Goal: Task Accomplishment & Management: Manage account settings

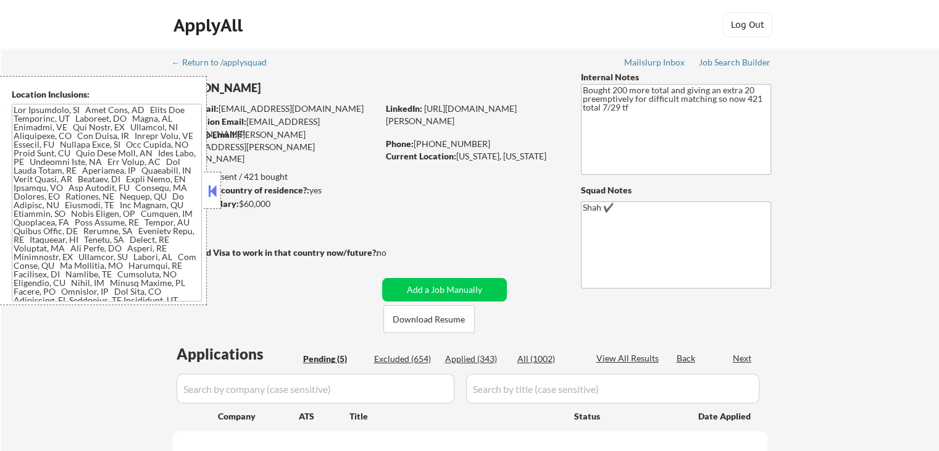
select select ""pending""
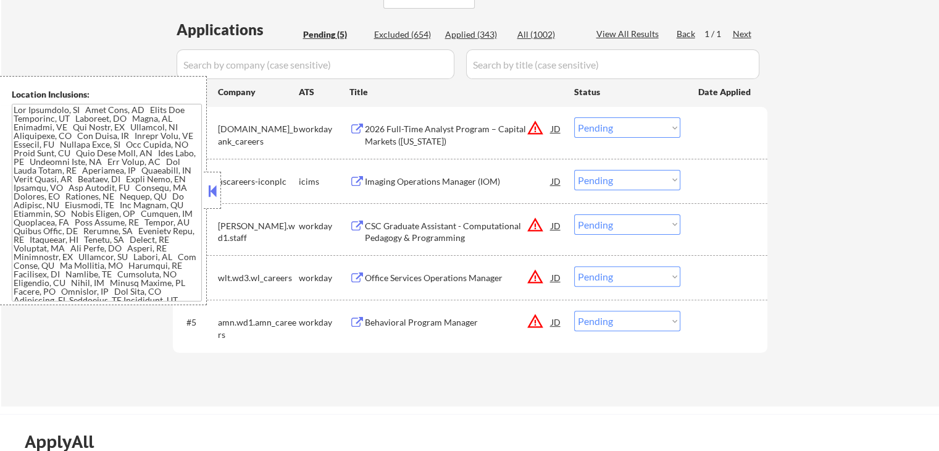
scroll to position [370, 0]
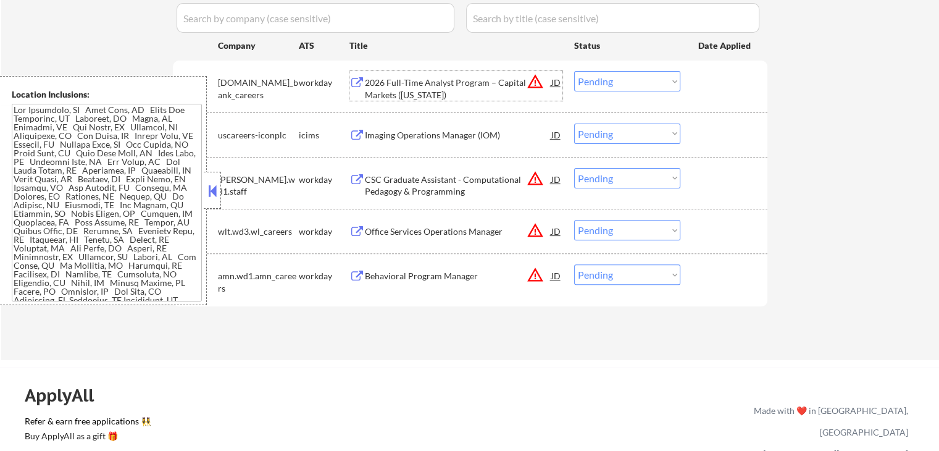
click at [415, 83] on div "2026 Full-Time Analyst Program – Capital Markets ([US_STATE])" at bounding box center [458, 89] width 186 height 24
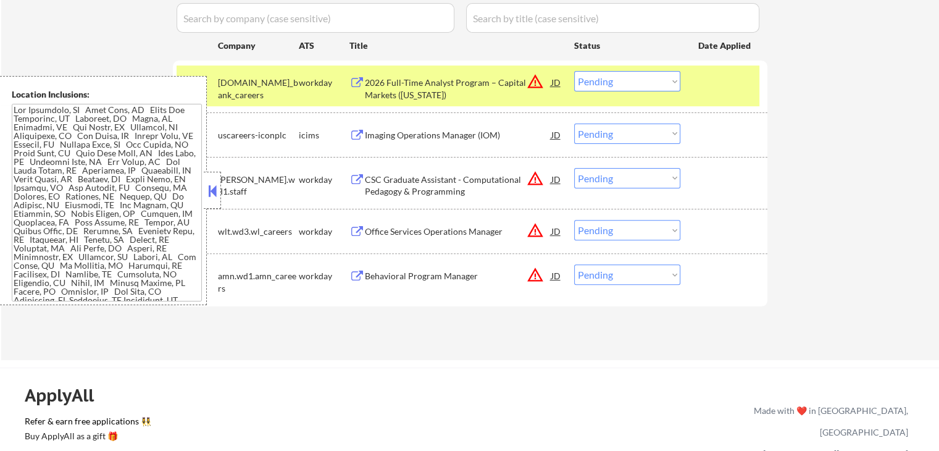
click at [402, 131] on div "Imaging Operations Manager (IOM)" at bounding box center [458, 135] width 186 height 12
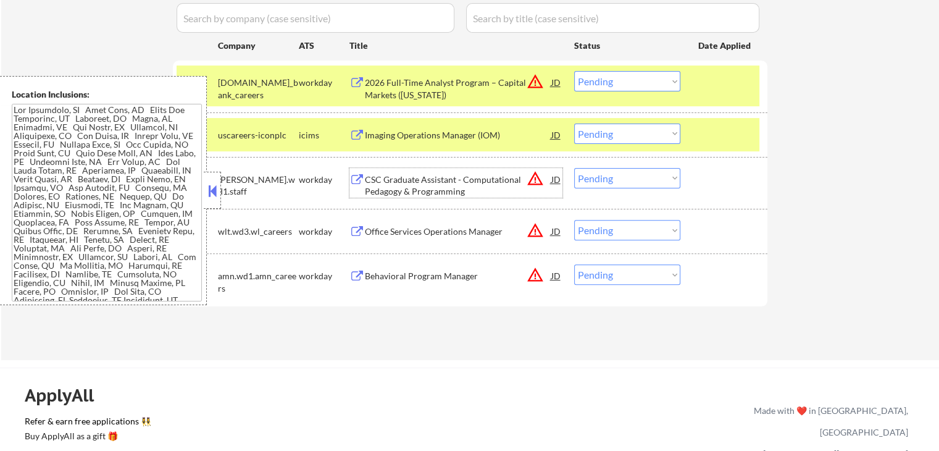
click at [390, 193] on div "CSC Graduate Assistant - Computational Pedagogy & Programming" at bounding box center [458, 185] width 186 height 24
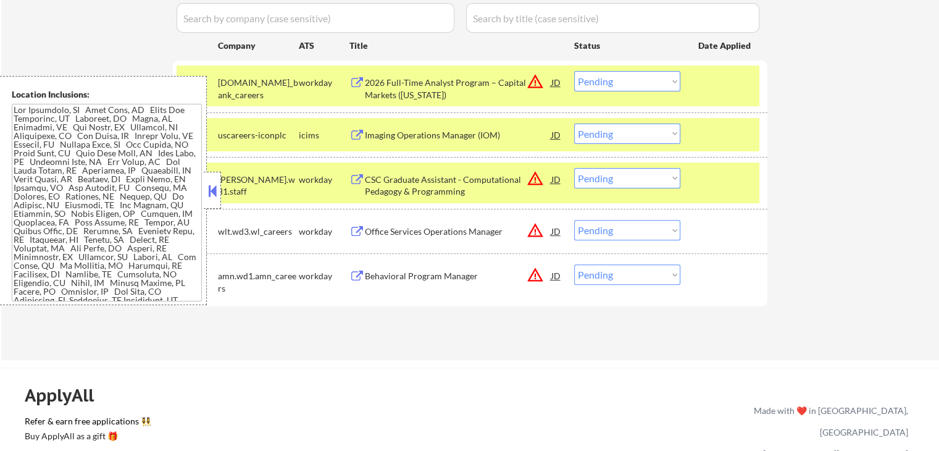
click at [387, 237] on div "Office Services Operations Manager" at bounding box center [458, 231] width 186 height 12
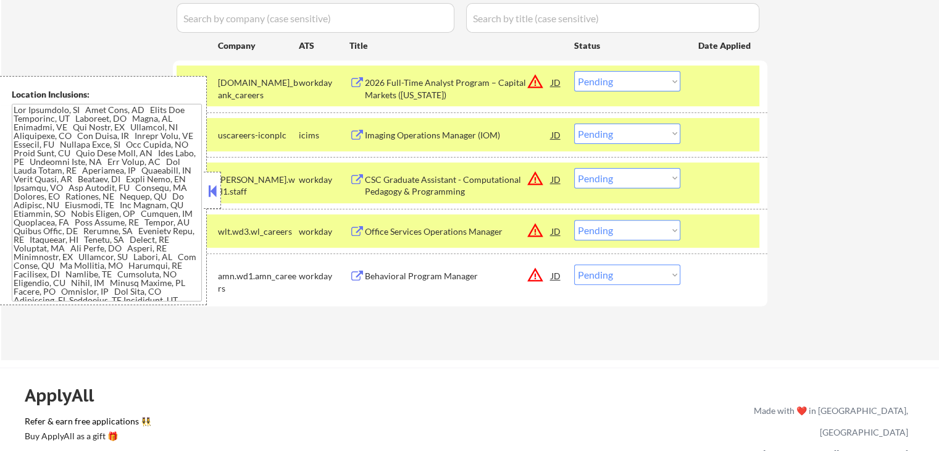
click at [388, 275] on div "Behavioral Program Manager" at bounding box center [458, 276] width 186 height 12
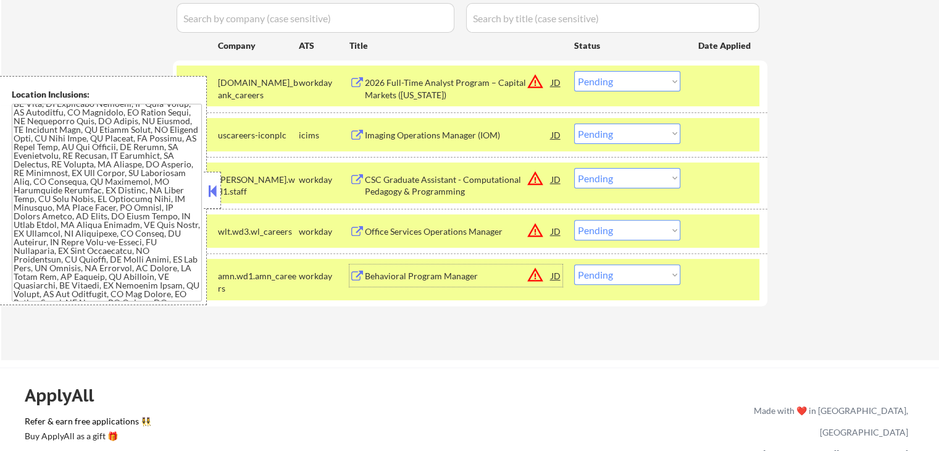
scroll to position [741, 0]
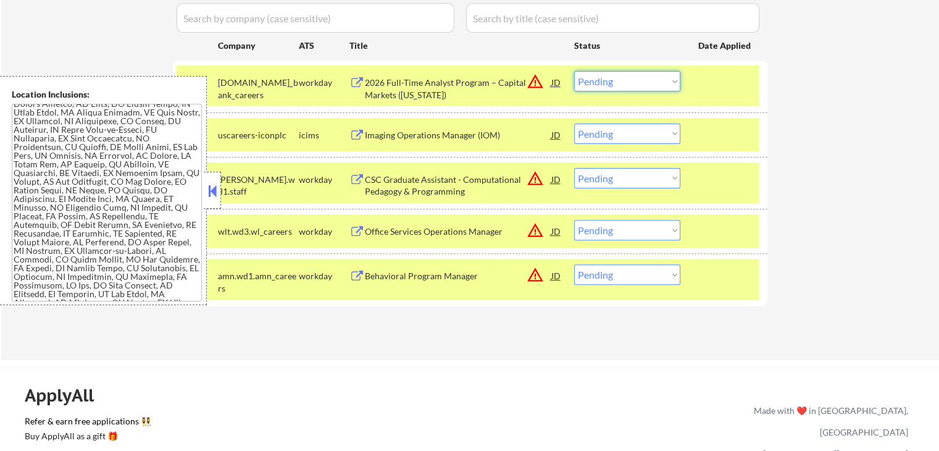
click at [622, 80] on select "Choose an option... Pending Applied Excluded (Questions) Excluded (Expired) Exc…" at bounding box center [627, 81] width 106 height 20
click at [574, 71] on select "Choose an option... Pending Applied Excluded (Questions) Excluded (Expired) Exc…" at bounding box center [627, 81] width 106 height 20
select select ""pending""
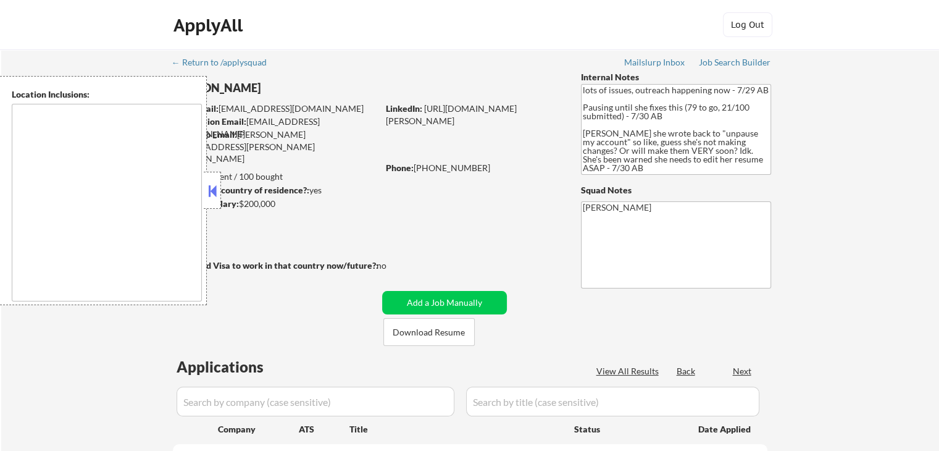
select select ""pending""
type textarea "[GEOGRAPHIC_DATA], [GEOGRAPHIC_DATA] [GEOGRAPHIC_DATA], [GEOGRAPHIC_DATA] [GEOG…"
select select ""pending""
type textarea "Arlington, VA Alexandria, VA Bethesda, MD Silver Spring, MD Falls Church, VA Hy…"
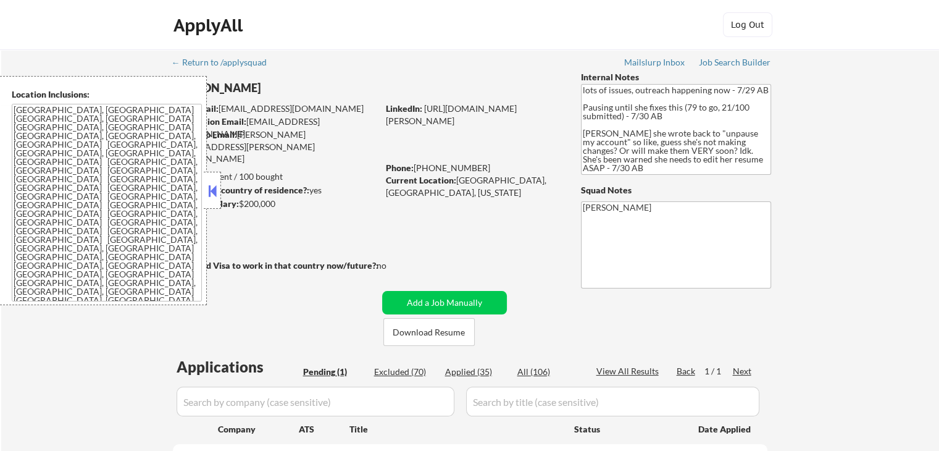
click at [209, 202] on div at bounding box center [212, 190] width 17 height 37
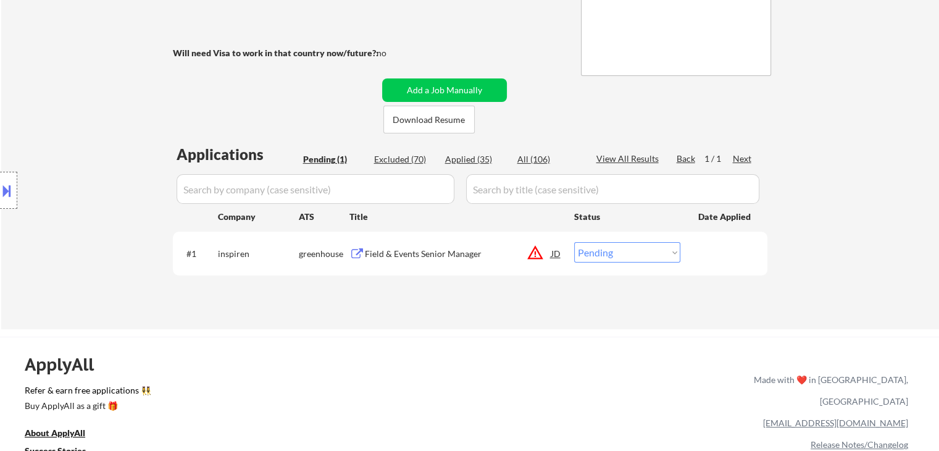
scroll to position [247, 0]
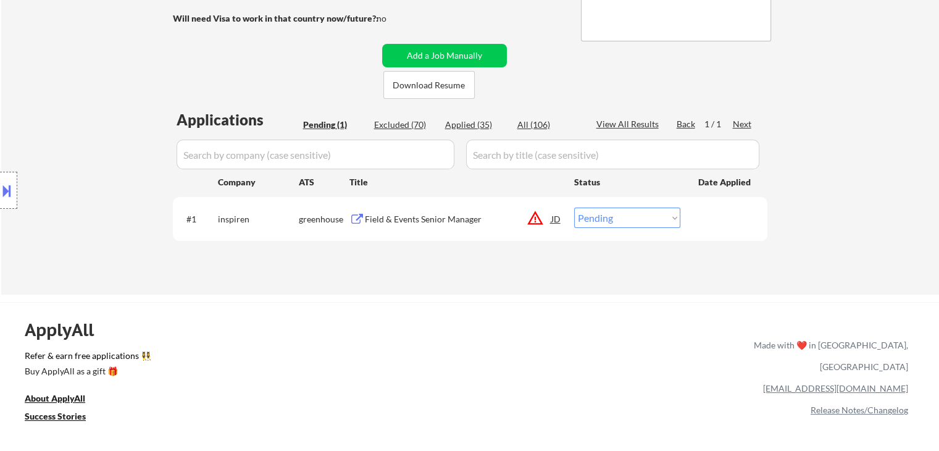
click at [391, 222] on div "Field & Events Senior Manager" at bounding box center [458, 219] width 186 height 12
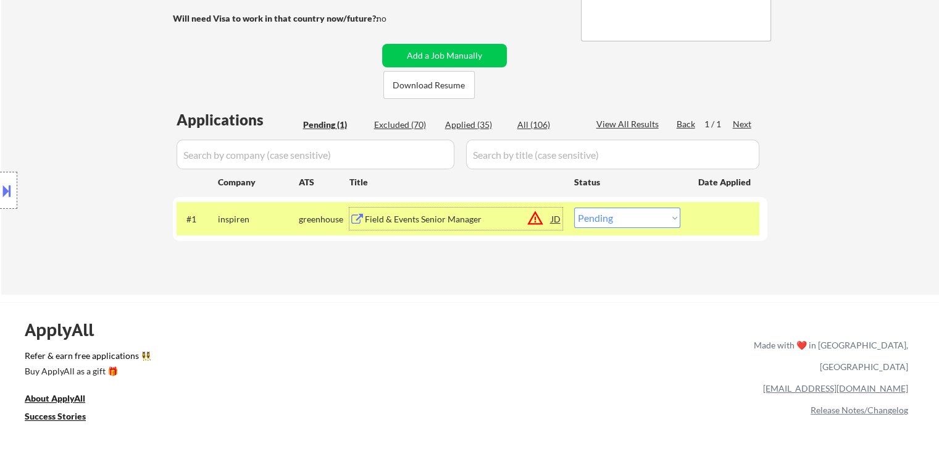
click at [627, 220] on select "Choose an option... Pending Applied Excluded (Questions) Excluded (Expired) Exc…" at bounding box center [627, 217] width 106 height 20
select select ""excluded__salary_""
click at [574, 207] on select "Choose an option... Pending Applied Excluded (Questions) Excluded (Expired) Exc…" at bounding box center [627, 217] width 106 height 20
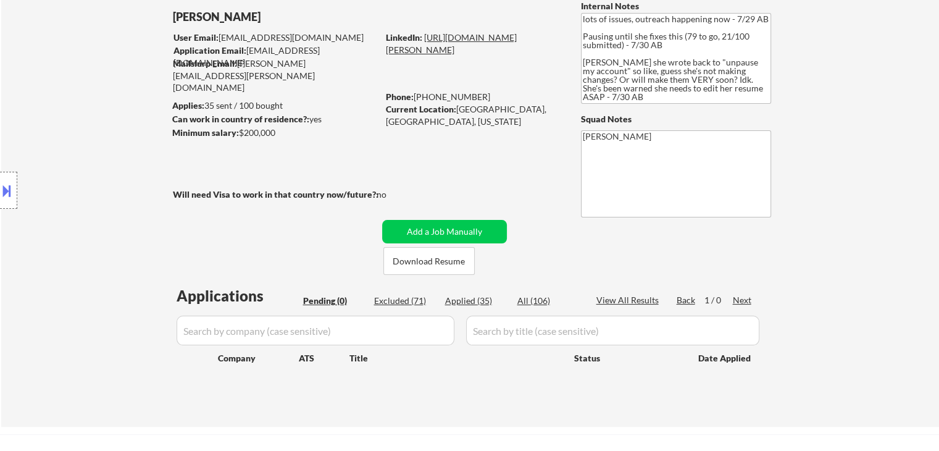
scroll to position [62, 0]
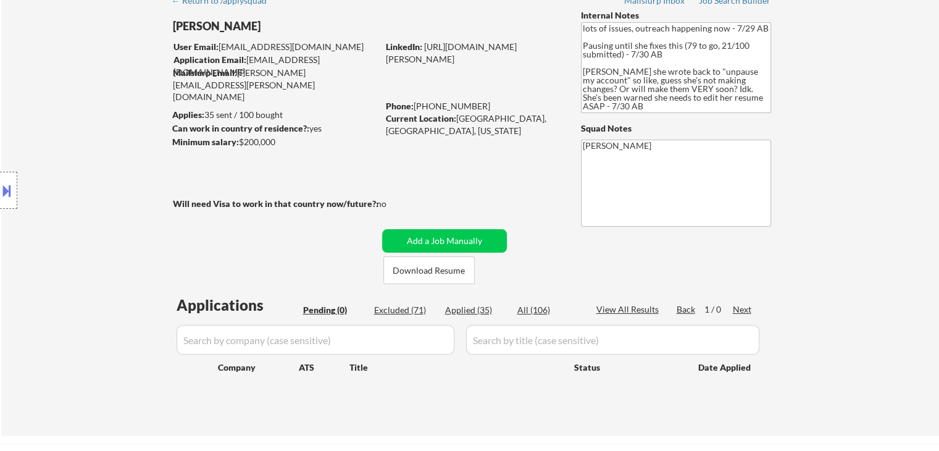
click at [349, 115] on div "Applies: 35 sent / 100 bought" at bounding box center [275, 115] width 206 height 12
click at [347, 116] on div "Applies: 35 sent / 100 bought" at bounding box center [275, 115] width 206 height 12
